Goal: Task Accomplishment & Management: Manage account settings

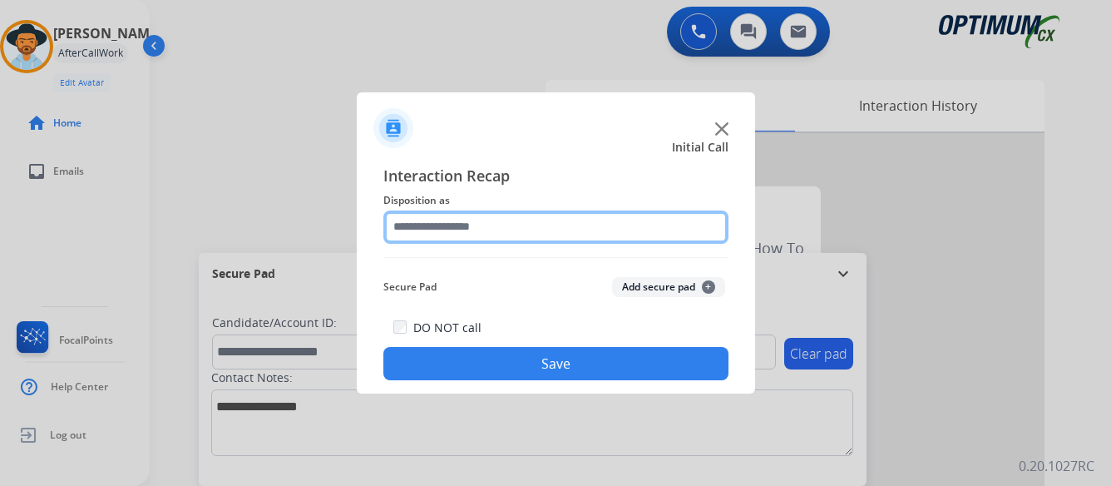
click at [543, 223] on input "text" at bounding box center [555, 226] width 345 height 33
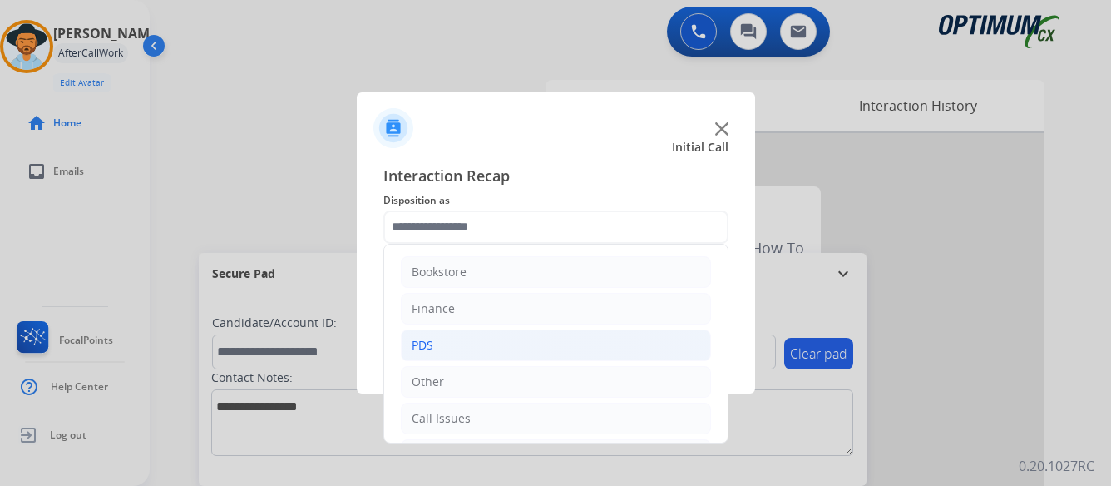
click at [428, 339] on div "PDS" at bounding box center [423, 345] width 22 height 17
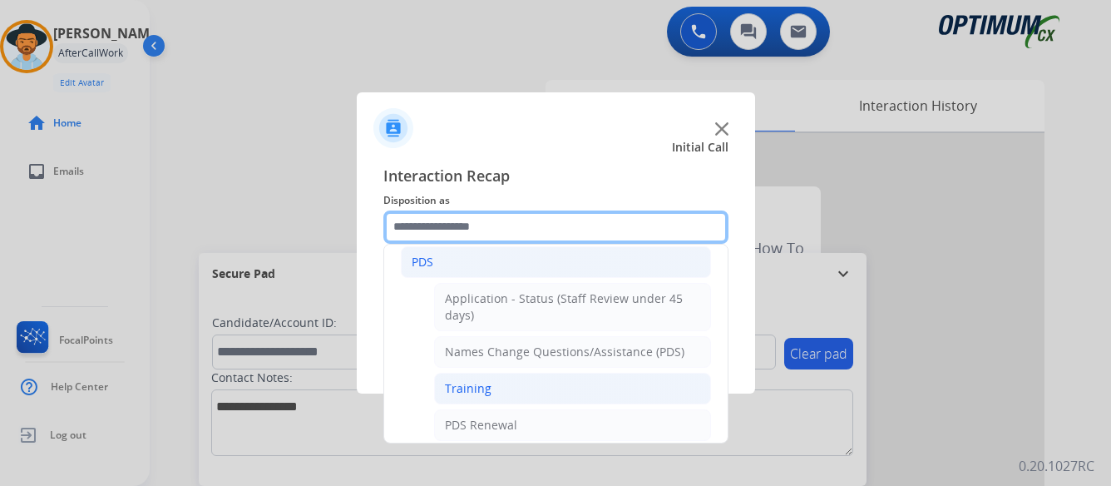
scroll to position [166, 0]
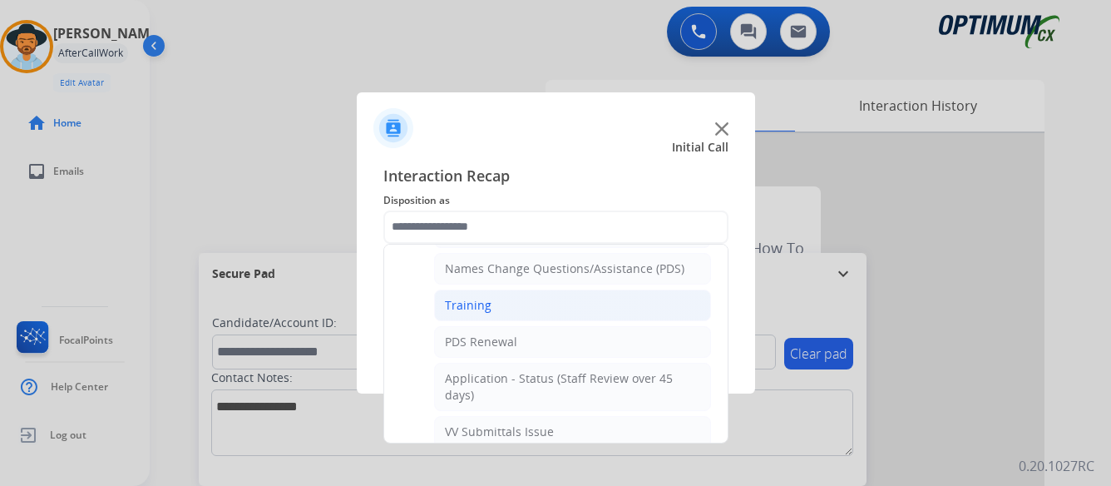
click at [469, 299] on div "Training" at bounding box center [468, 305] width 47 height 17
type input "********"
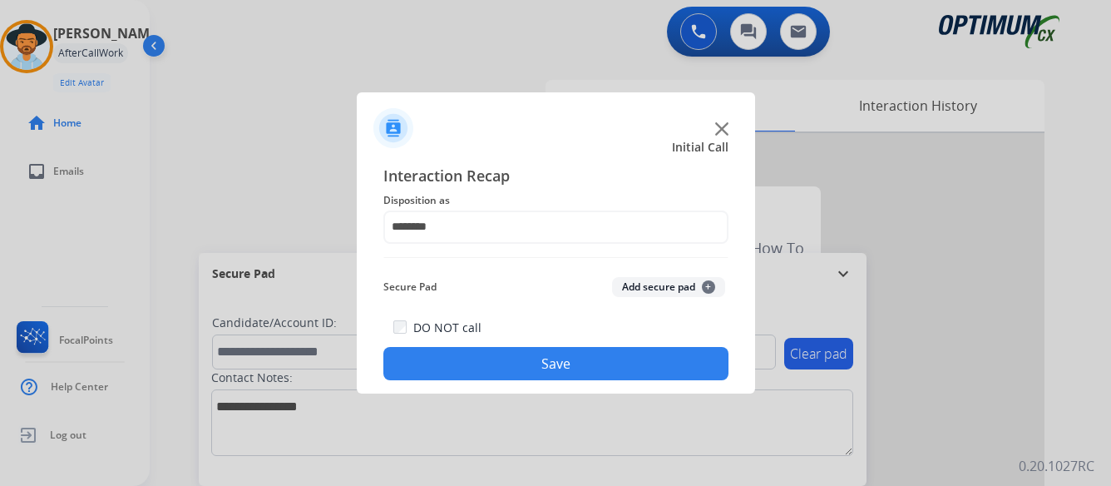
click at [551, 363] on button "Save" at bounding box center [555, 363] width 345 height 33
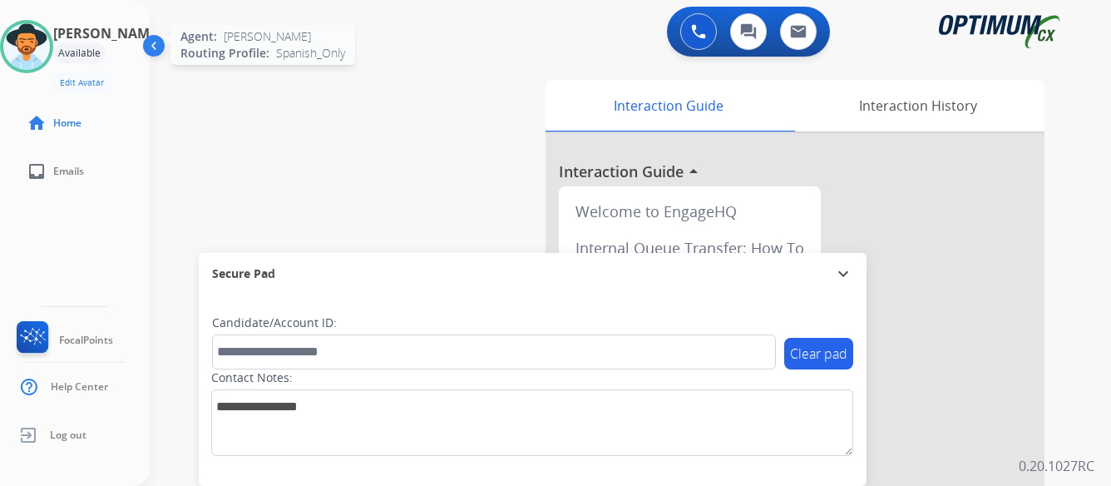
click at [50, 50] on img at bounding box center [26, 46] width 47 height 47
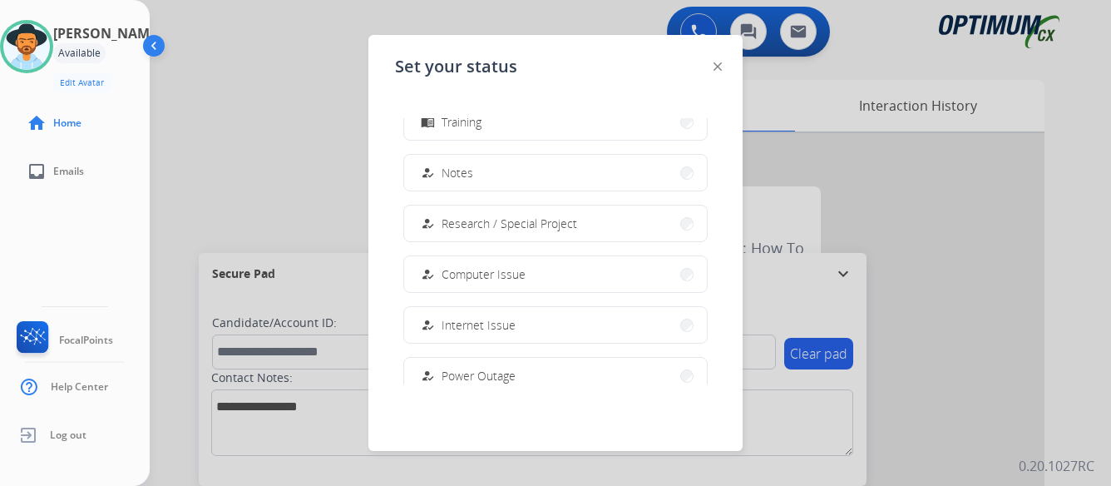
scroll to position [415, 0]
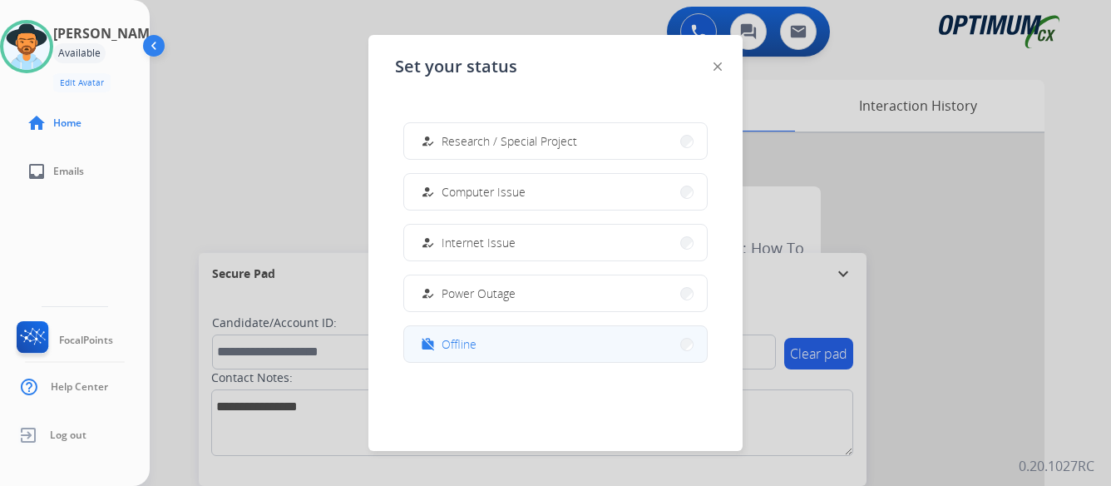
click at [477, 346] on button "work_off Offline" at bounding box center [555, 344] width 303 height 36
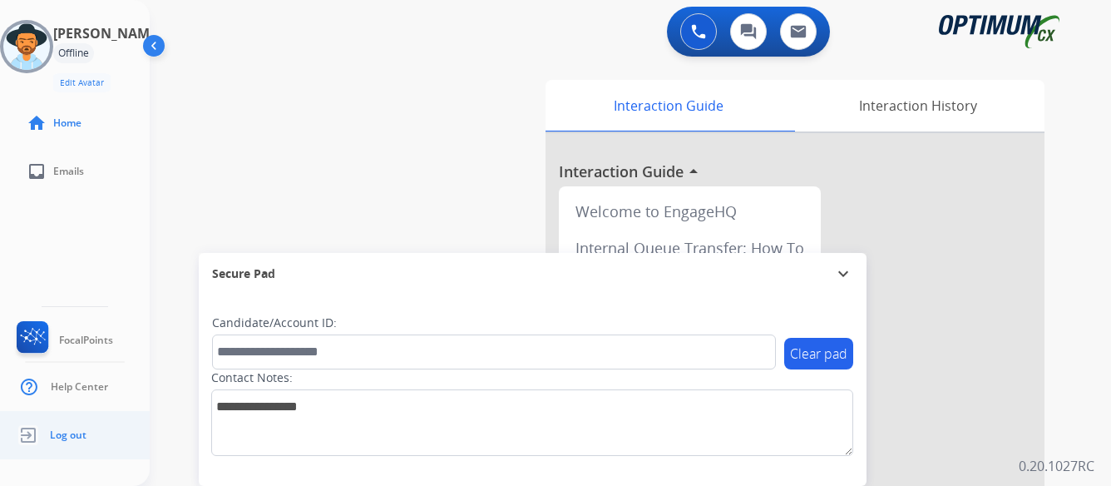
click at [69, 435] on span "Log out" at bounding box center [68, 434] width 37 height 13
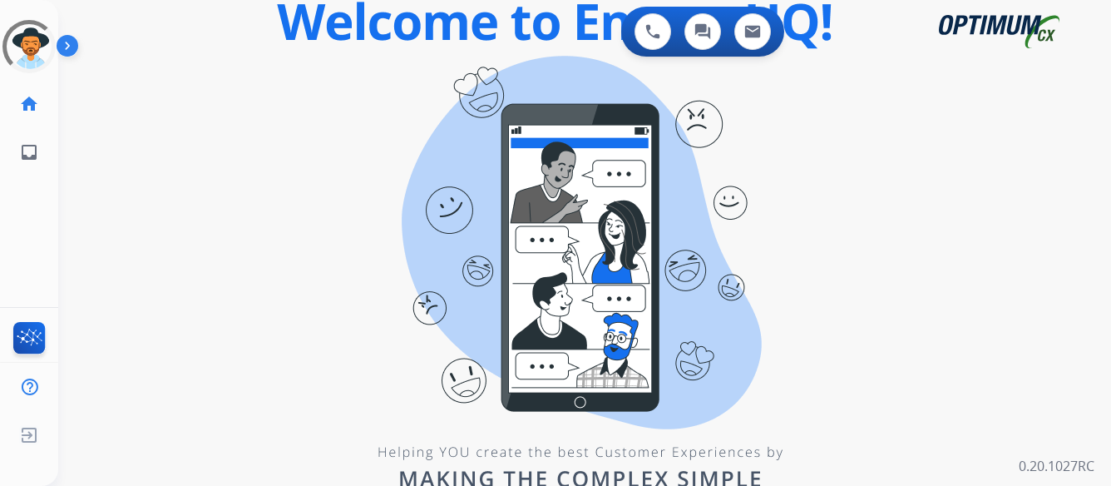
click at [69, 47] on img at bounding box center [71, 49] width 28 height 32
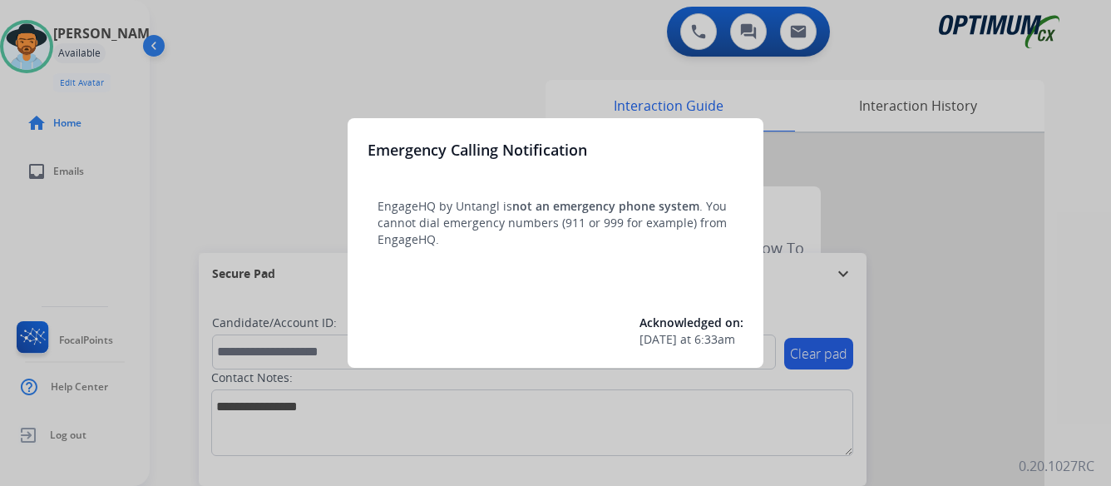
click at [904, 231] on div at bounding box center [555, 243] width 1111 height 486
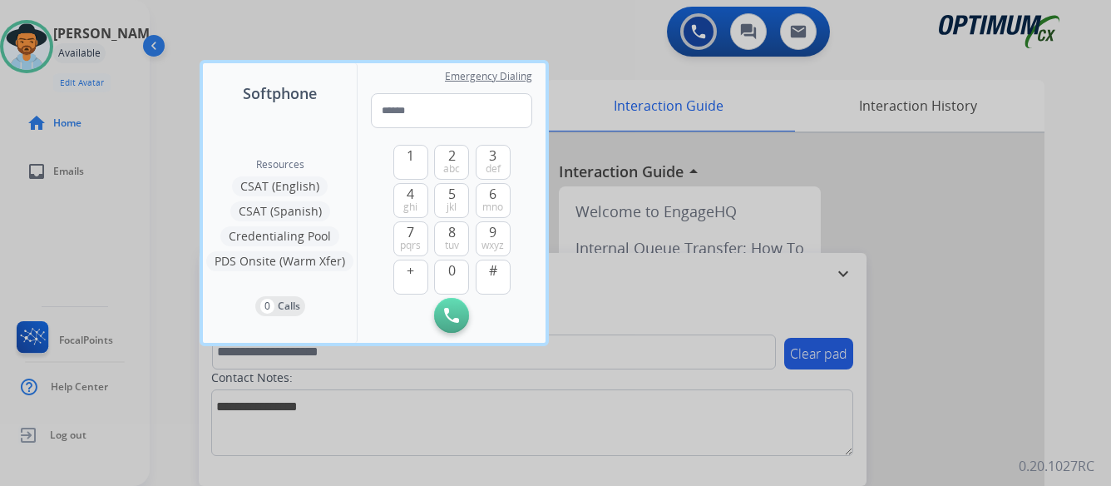
click at [987, 214] on div at bounding box center [555, 243] width 1111 height 486
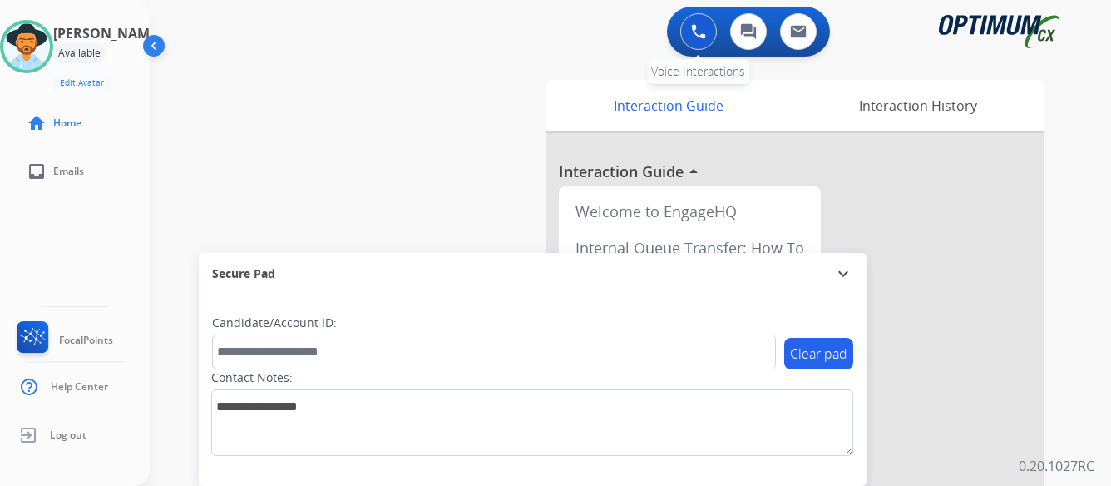
click at [695, 31] on img at bounding box center [698, 31] width 15 height 15
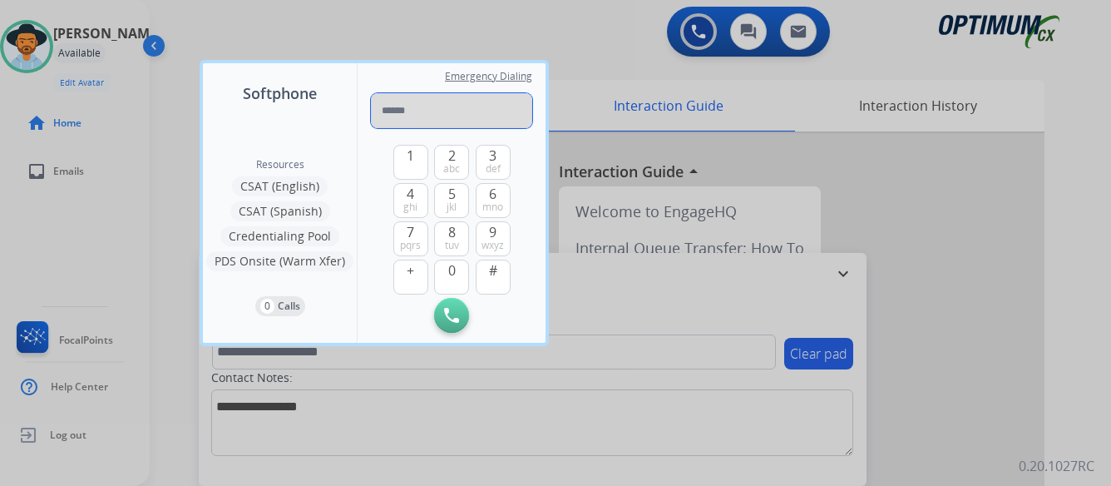
paste input "**********"
type input "**********"
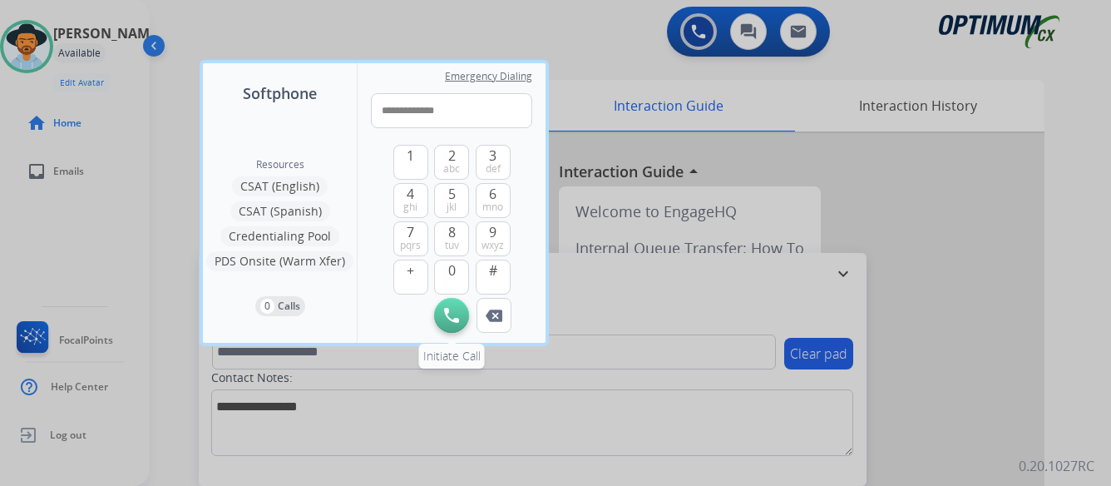
click at [451, 310] on img at bounding box center [451, 315] width 15 height 15
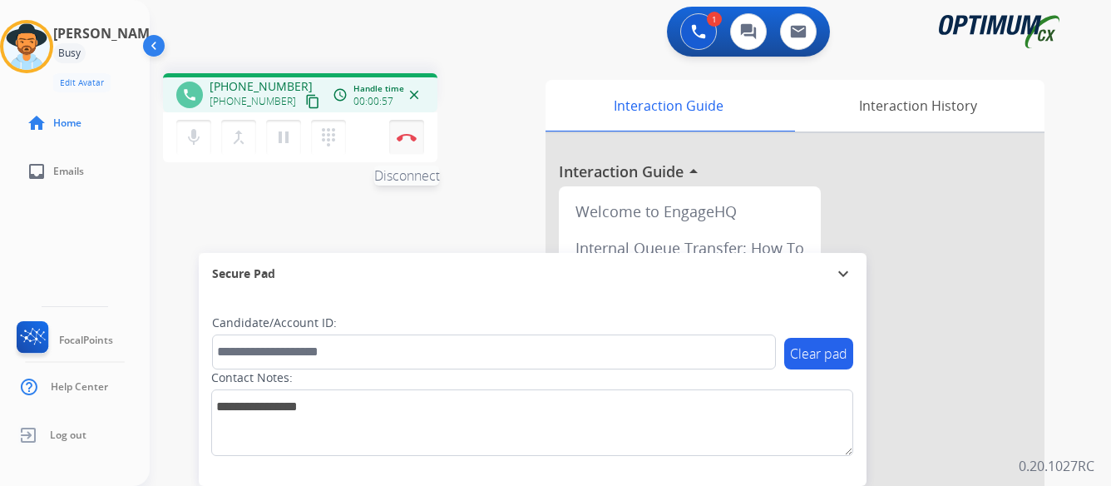
click at [408, 134] on img at bounding box center [407, 137] width 20 height 8
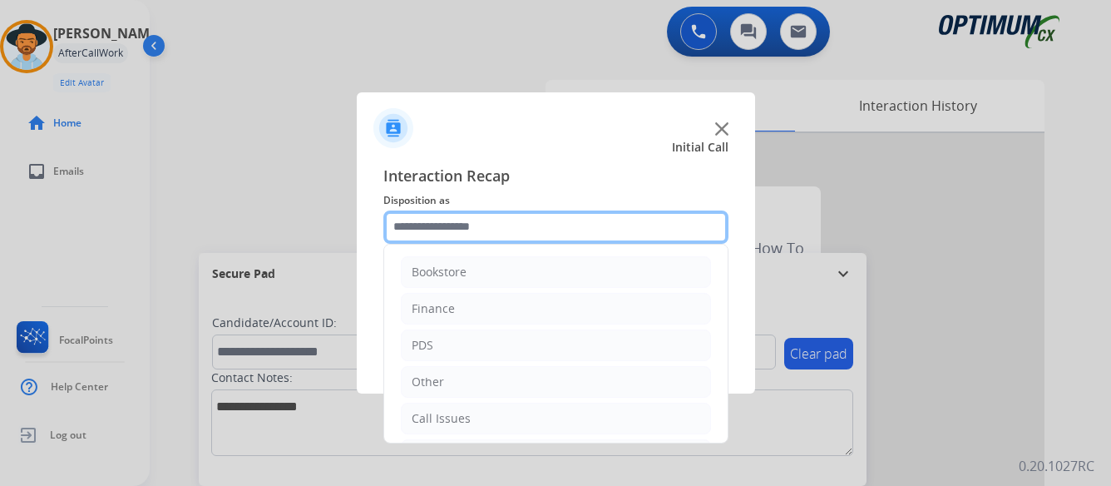
click at [502, 226] on input "text" at bounding box center [555, 226] width 345 height 33
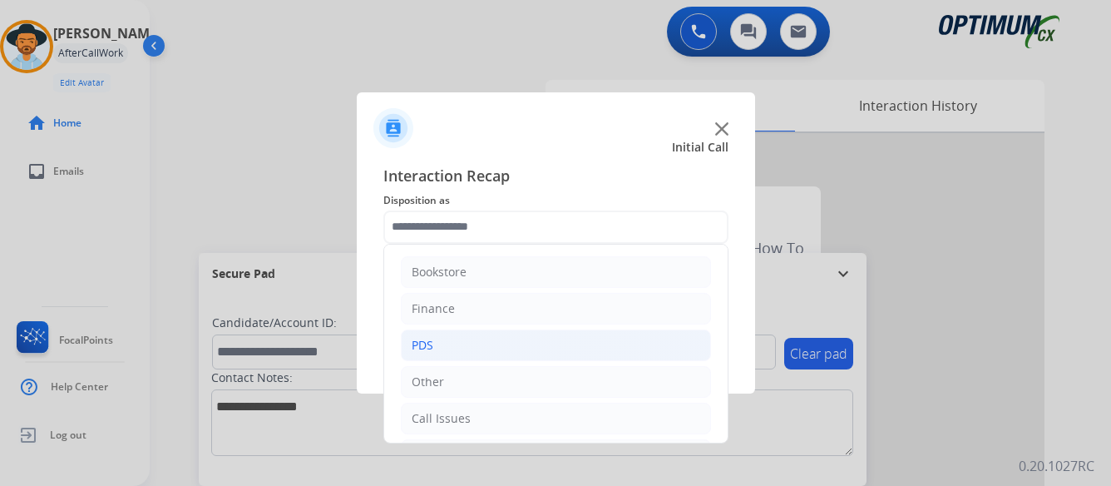
click at [433, 345] on li "PDS" at bounding box center [556, 345] width 310 height 32
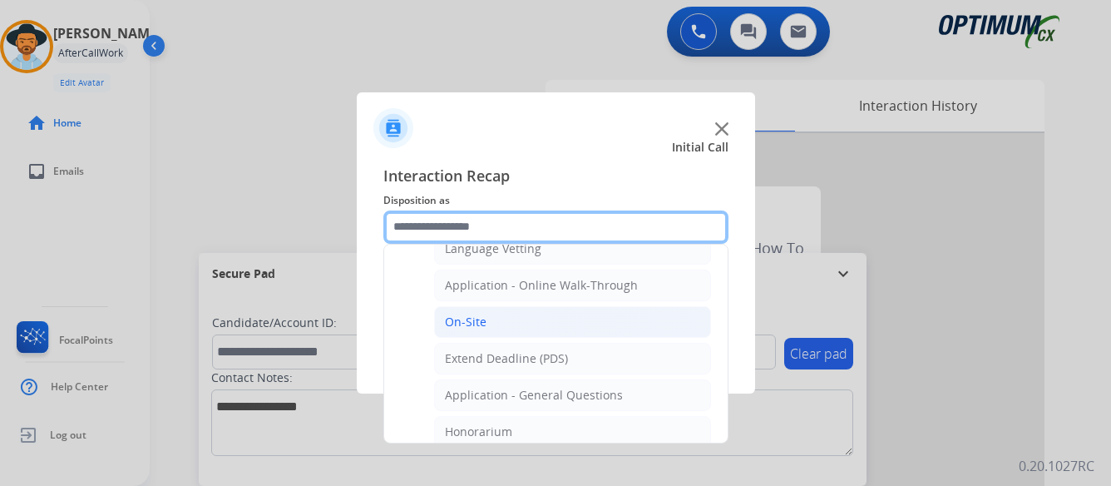
scroll to position [416, 0]
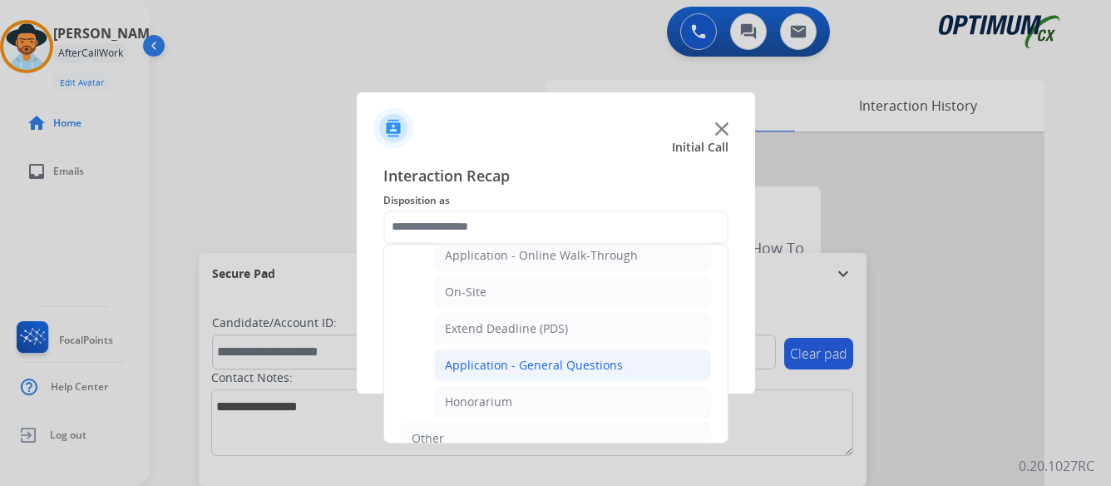
click at [556, 364] on div "Application - General Questions" at bounding box center [534, 365] width 178 height 17
type input "**********"
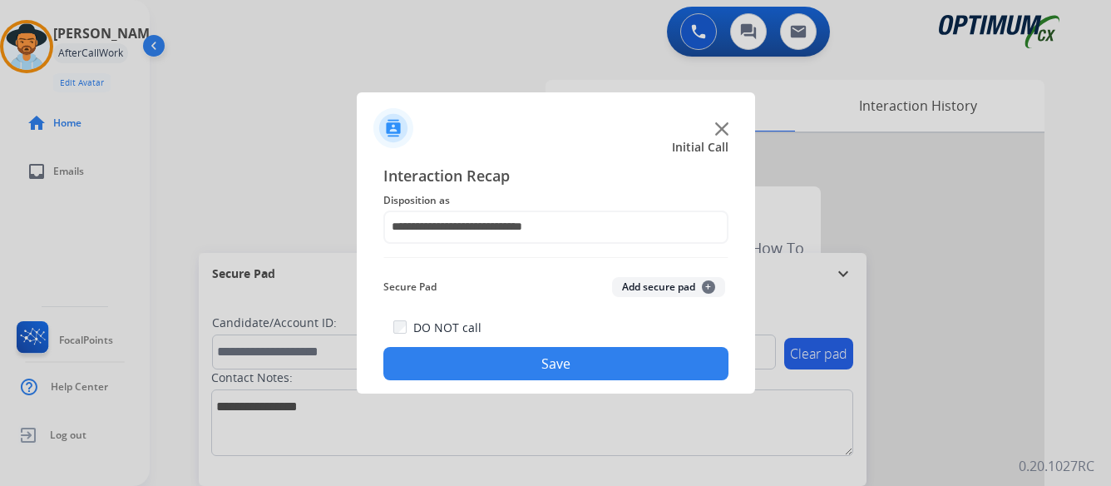
click at [596, 359] on button "Save" at bounding box center [555, 363] width 345 height 33
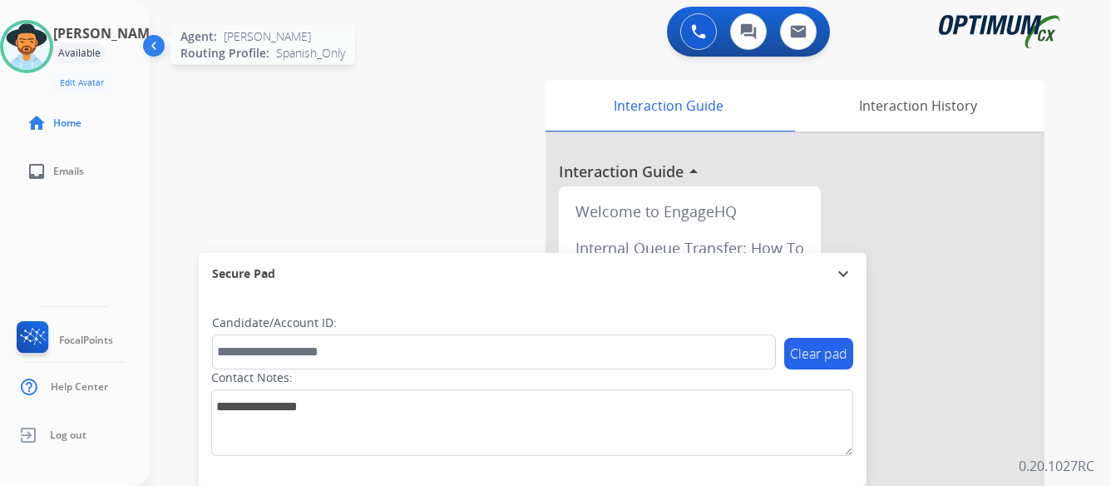
click at [42, 44] on img at bounding box center [26, 46] width 47 height 47
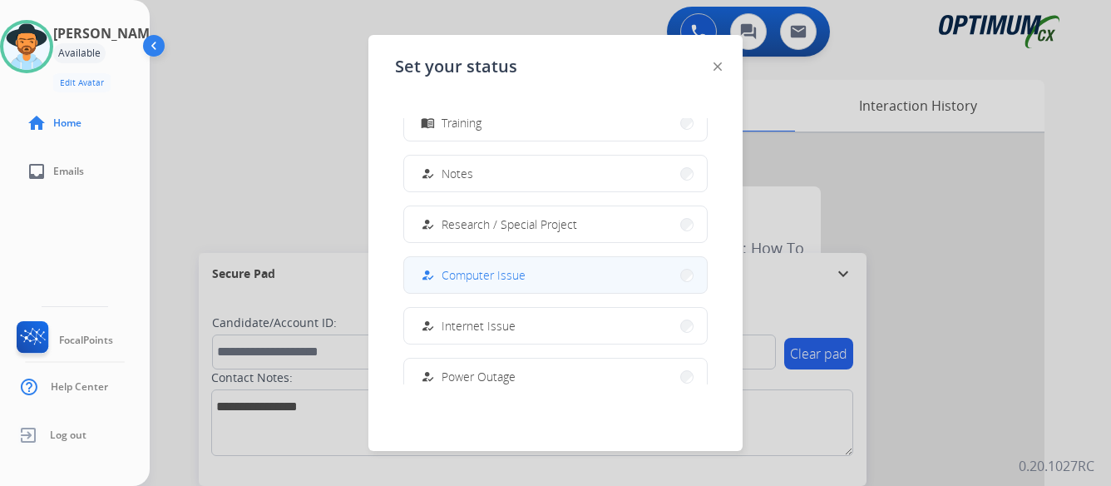
scroll to position [249, 0]
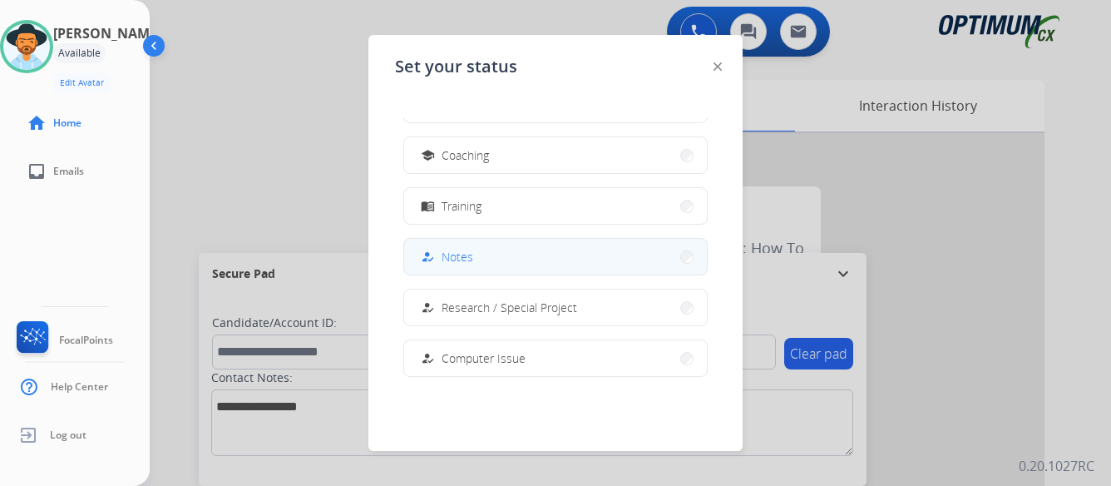
click at [540, 255] on button "how_to_reg Notes" at bounding box center [555, 257] width 303 height 36
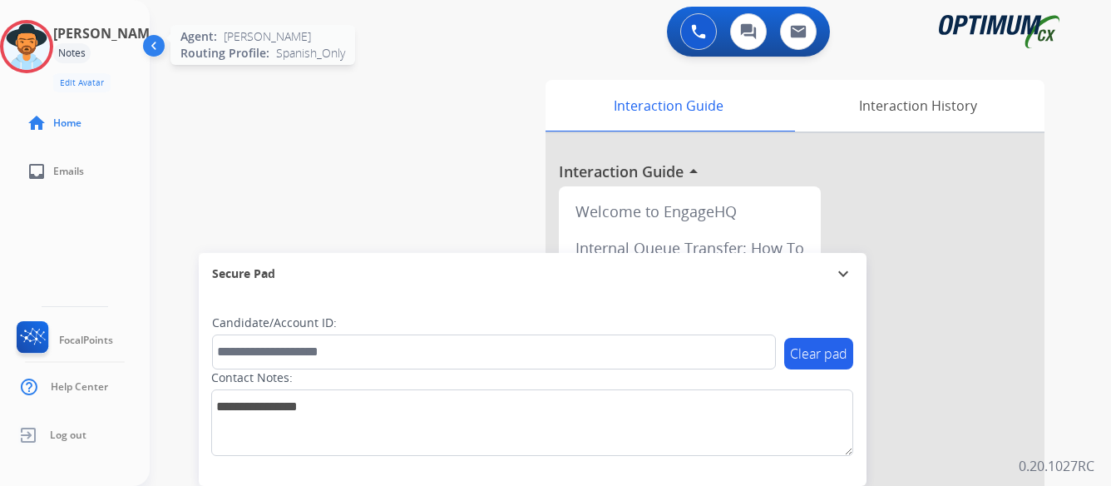
click at [38, 49] on img at bounding box center [26, 46] width 47 height 47
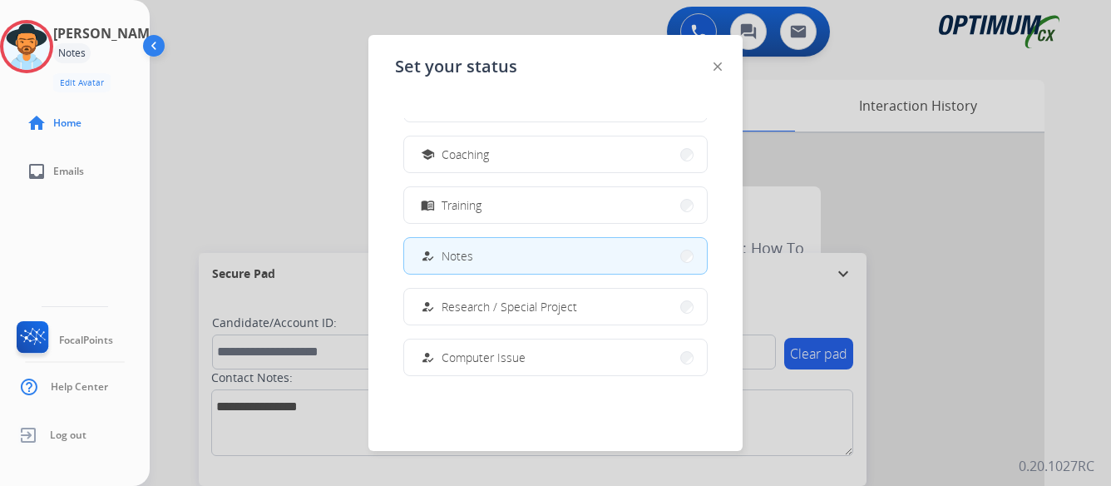
scroll to position [415, 0]
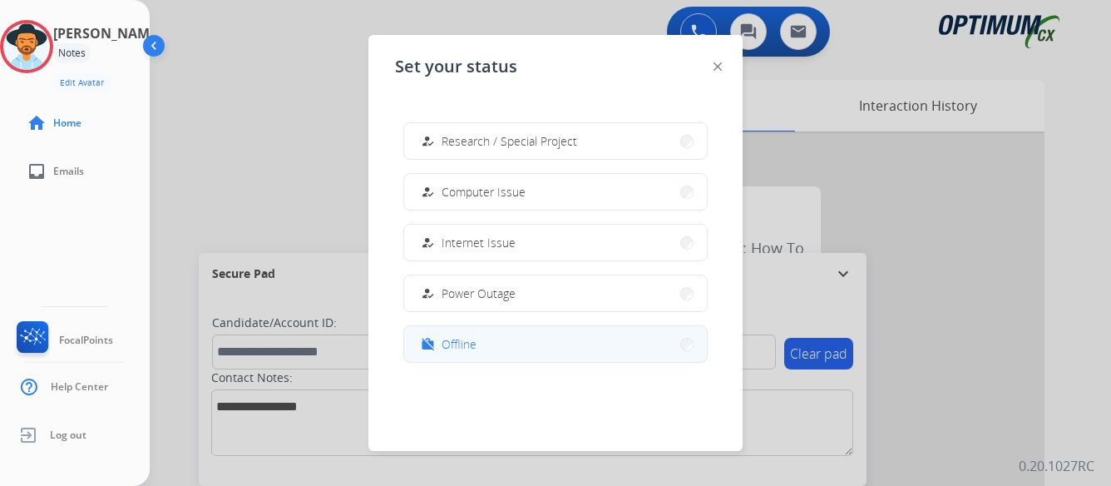
click at [486, 339] on button "work_off Offline" at bounding box center [555, 344] width 303 height 36
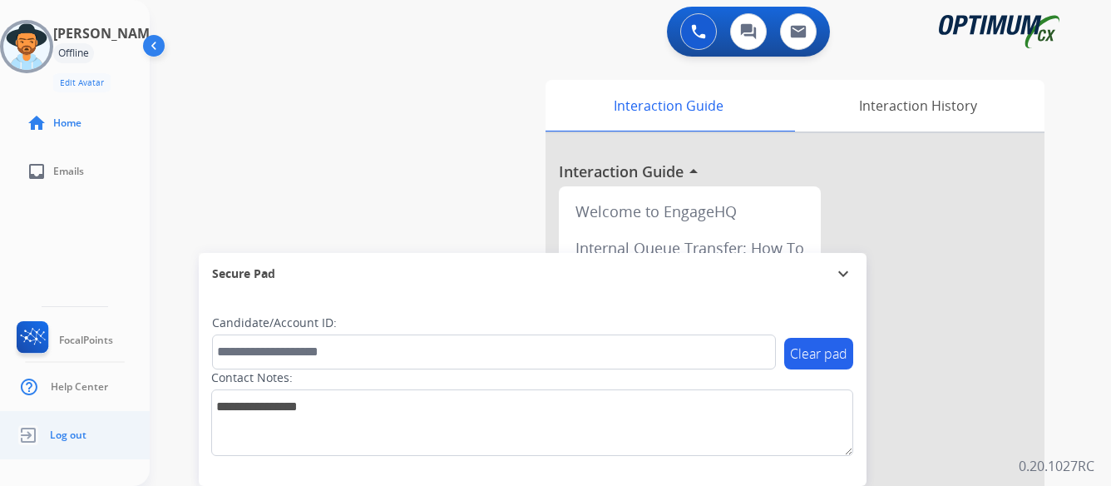
click at [62, 434] on span "Log out" at bounding box center [68, 434] width 37 height 13
